Goal: Communication & Community: Ask a question

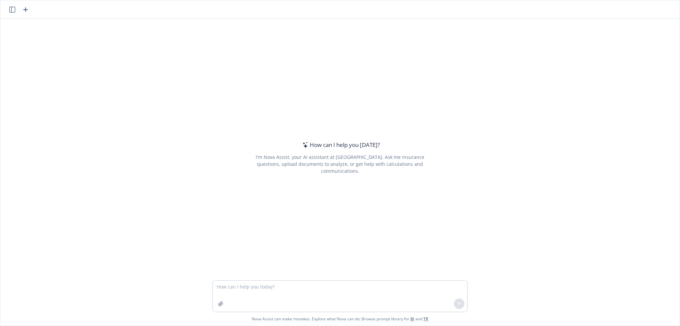
click at [239, 290] on textarea at bounding box center [340, 296] width 254 height 31
click at [359, 288] on textarea "if a client wants to place their property program through FM global would they …" at bounding box center [340, 296] width 254 height 31
drag, startPoint x: 396, startPoint y: 288, endPoint x: 406, endPoint y: 287, distance: 10.0
click at [406, 287] on textarea "if a client wants to place their property program through FM global how would t…" at bounding box center [340, 296] width 254 height 31
click at [413, 286] on textarea "if a client wants to place their property program through FM global how would t…" at bounding box center [340, 296] width 254 height 31
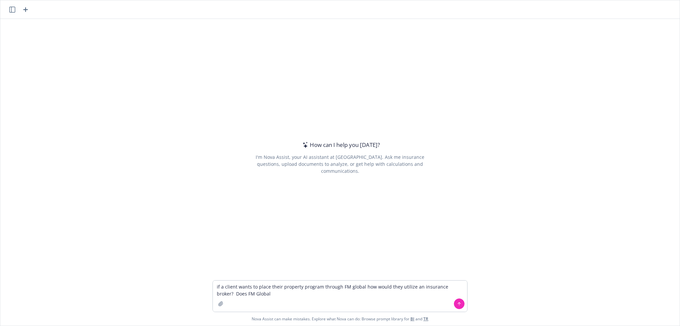
click at [346, 288] on textarea "if a client wants to place their property program through FM global how would t…" at bounding box center [340, 296] width 254 height 31
click at [348, 288] on textarea "if a client wants to place their property program through FM global how would t…" at bounding box center [340, 296] width 254 height 31
click at [347, 288] on textarea "if a client wants to place their property program through FM global how would t…" at bounding box center [340, 296] width 254 height 31
click at [250, 294] on textarea "if a client wants to place their property program through FM Global how would t…" at bounding box center [340, 296] width 254 height 31
type textarea "if a client wants to place their property program through FM Global how would t…"
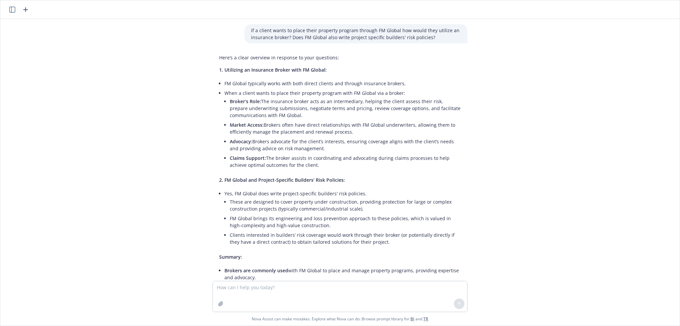
scroll to position [48, 0]
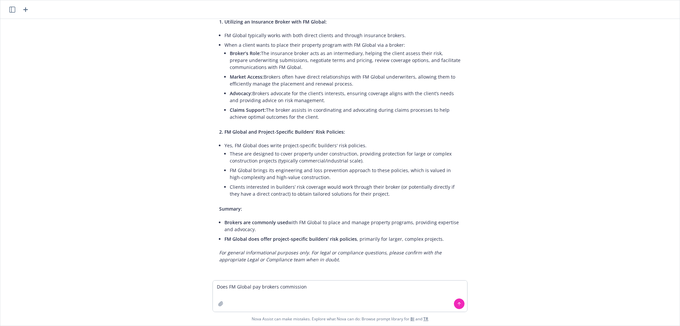
type textarea "Does FM Global pay brokers commission?"
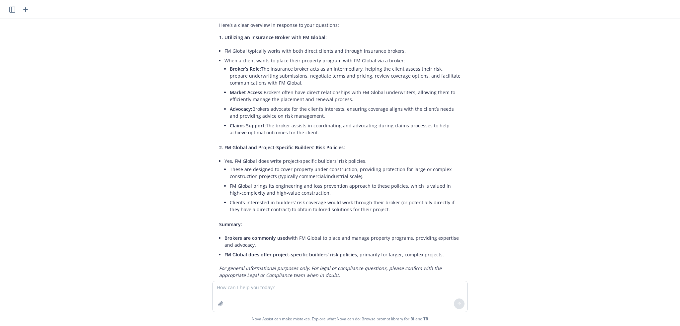
scroll to position [0, 0]
